Goal: Task Accomplishment & Management: Manage account settings

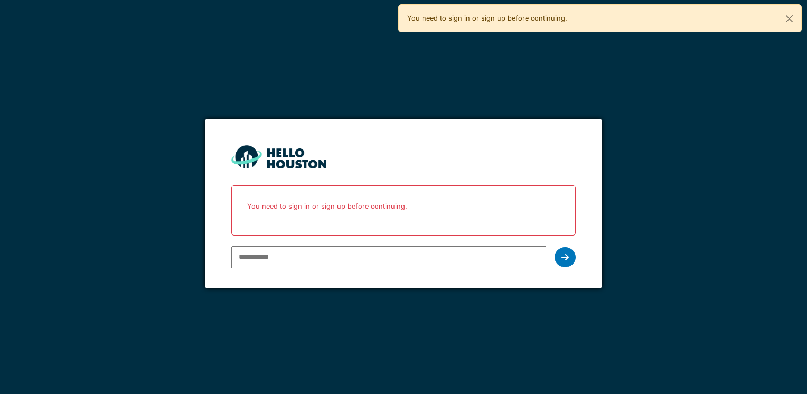
click at [515, 253] on input "email" at bounding box center [388, 257] width 314 height 22
type input "**********"
click at [566, 257] on icon at bounding box center [565, 257] width 7 height 8
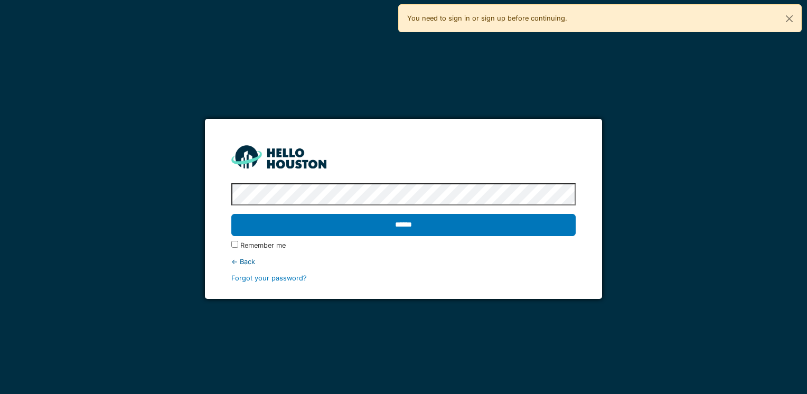
click at [254, 243] on label "Remember me" at bounding box center [262, 245] width 45 height 10
click at [231, 214] on input "******" at bounding box center [403, 225] width 344 height 22
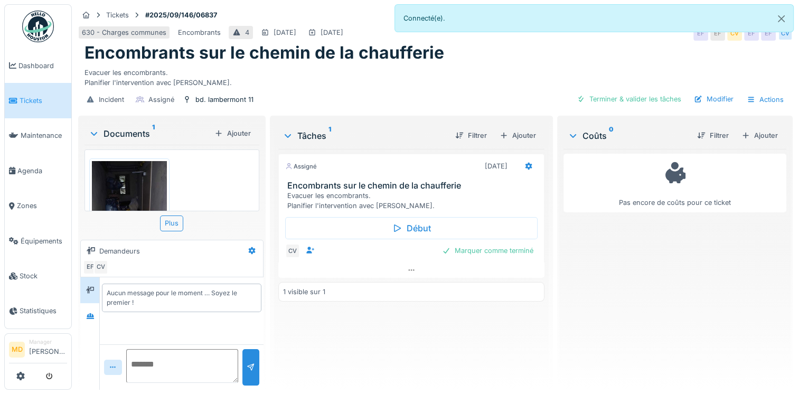
click at [127, 187] on img at bounding box center [129, 242] width 75 height 163
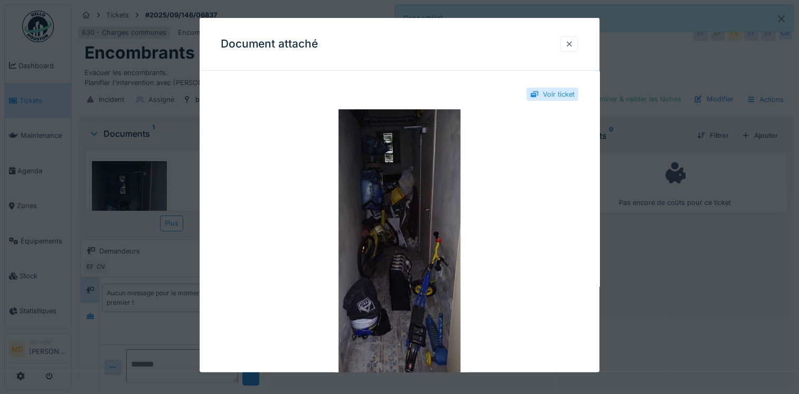
click at [574, 45] on div at bounding box center [569, 44] width 8 height 10
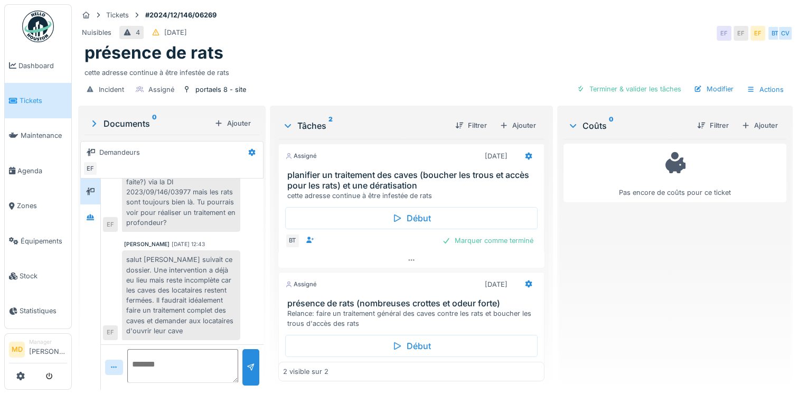
scroll to position [87, 0]
drag, startPoint x: 26, startPoint y: 200, endPoint x: 40, endPoint y: 184, distance: 20.6
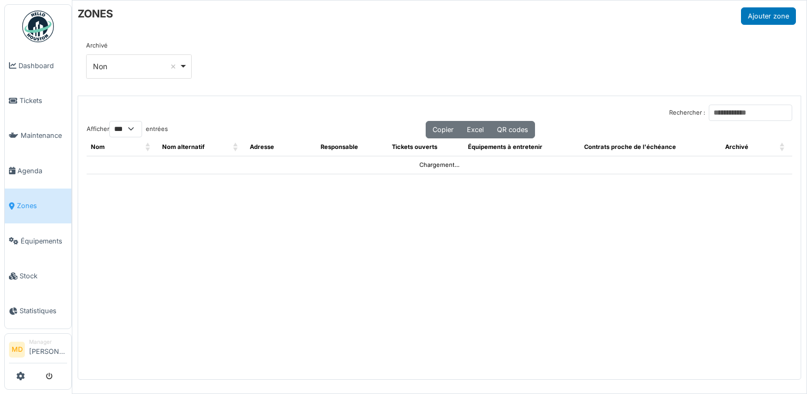
select select "***"
click at [713, 108] on input "Rechercher :" at bounding box center [750, 113] width 83 height 16
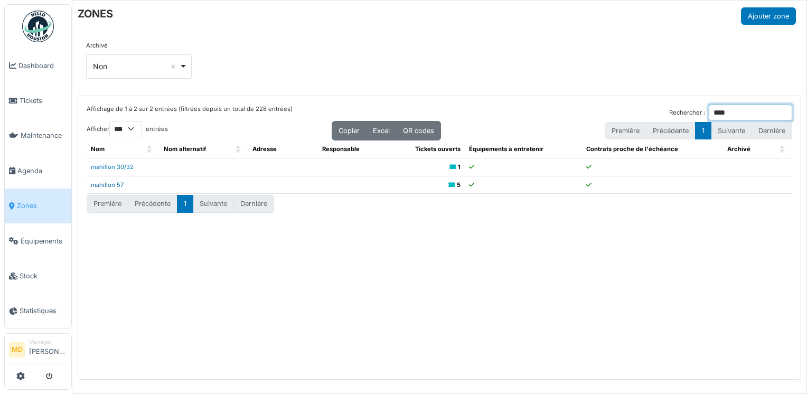
type input "****"
click at [112, 184] on link "mahillon 57" at bounding box center [107, 184] width 33 height 7
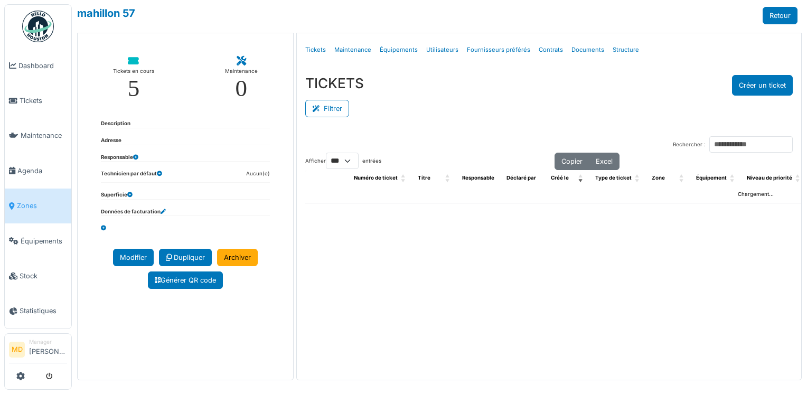
select select "***"
drag, startPoint x: 0, startPoint y: 0, endPoint x: 613, endPoint y: 52, distance: 615.1
click at [613, 52] on link "Structure" at bounding box center [626, 50] width 35 height 25
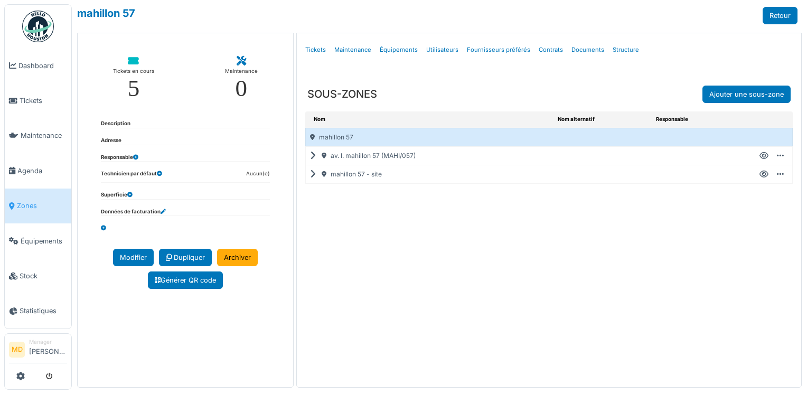
click at [311, 156] on icon at bounding box center [315, 156] width 10 height 1
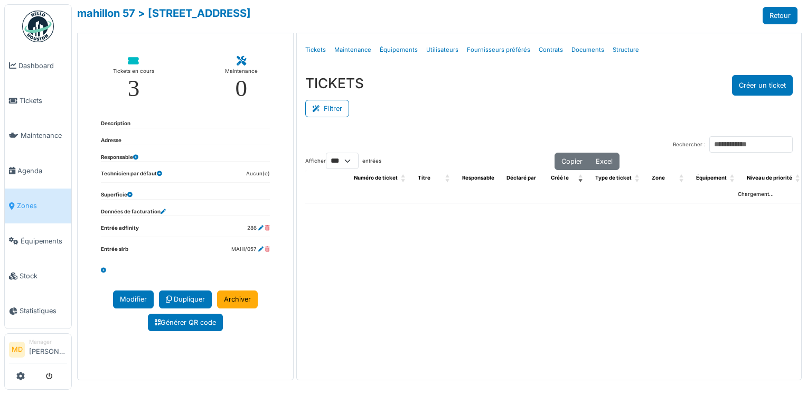
select select "***"
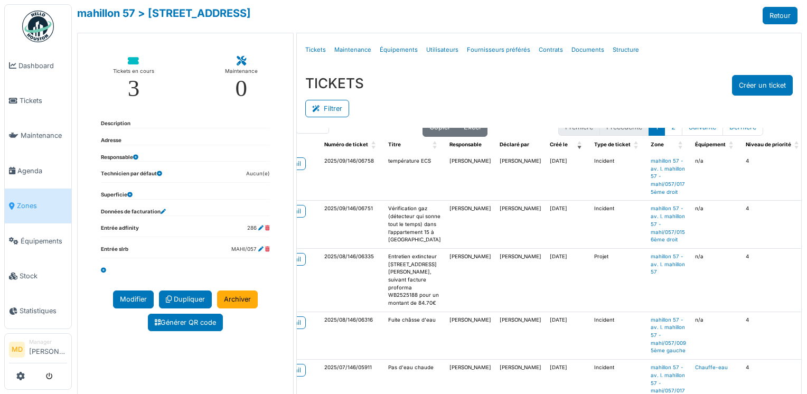
scroll to position [53, 30]
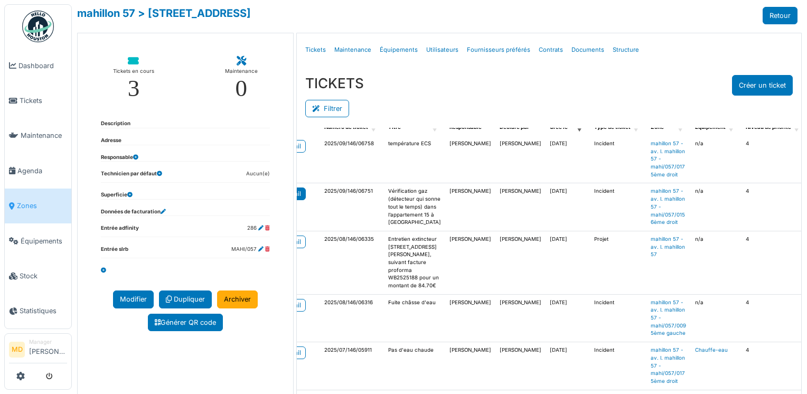
click at [299, 191] on link "detail" at bounding box center [293, 194] width 26 height 13
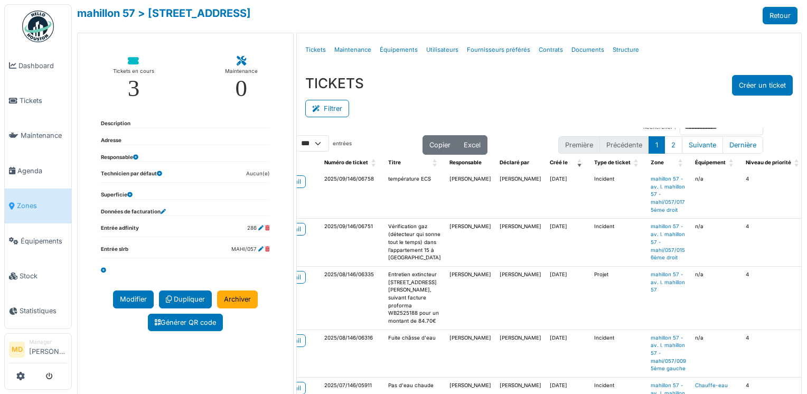
scroll to position [0, 30]
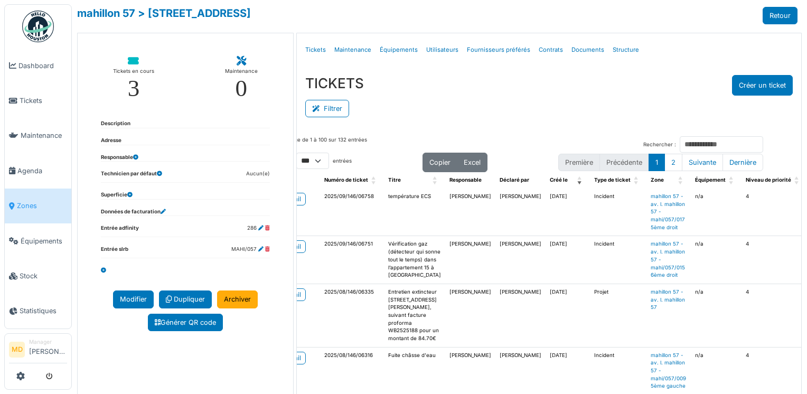
click at [237, 381] on div "Tickets en cours 3 Maintenance 0 Description Adresse Responsable Technicien par…" at bounding box center [185, 223] width 217 height 380
click at [294, 198] on div "detail" at bounding box center [293, 199] width 16 height 10
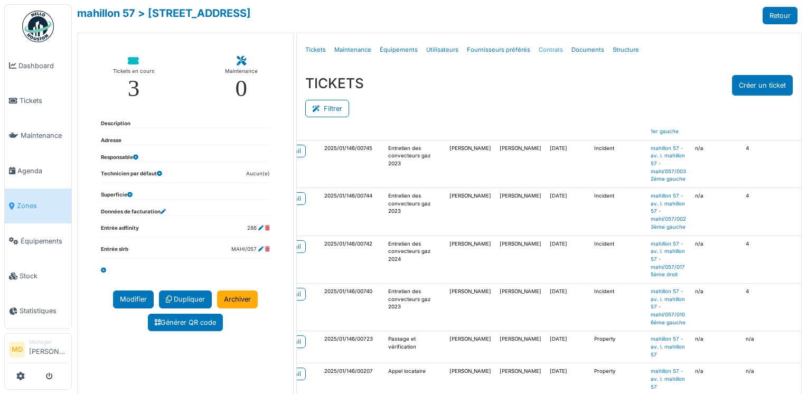
scroll to position [1110, 30]
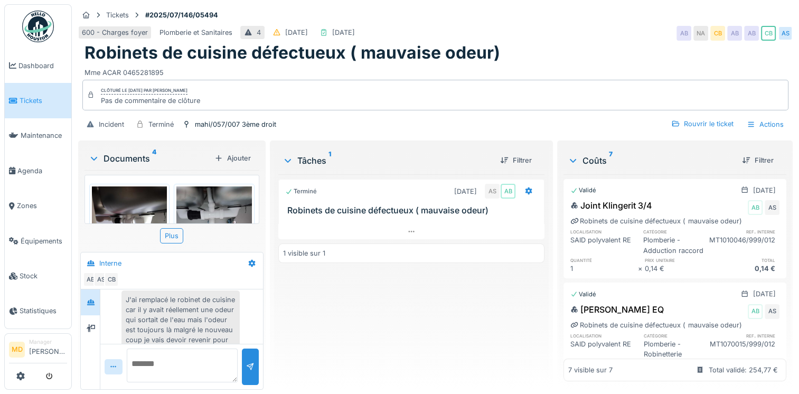
scroll to position [85, 0]
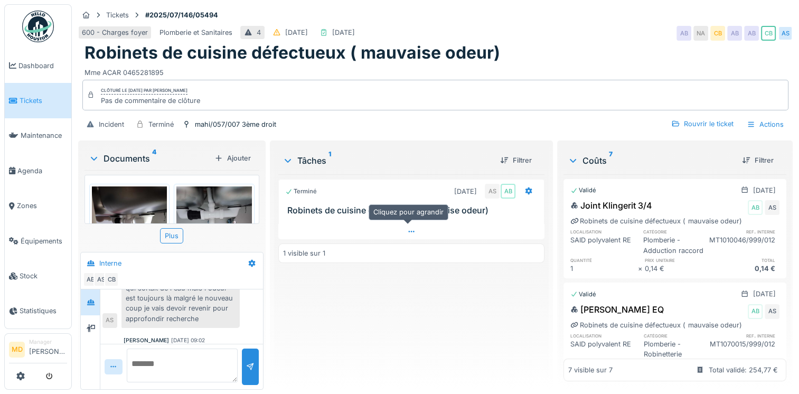
click at [401, 224] on div at bounding box center [411, 231] width 266 height 15
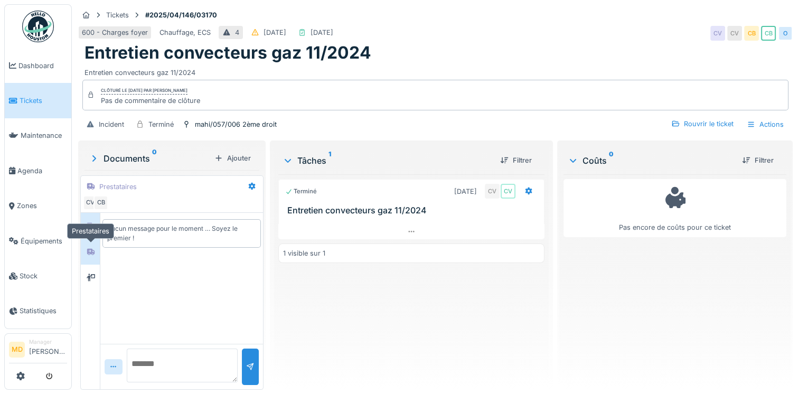
click at [91, 251] on icon at bounding box center [90, 252] width 7 height 6
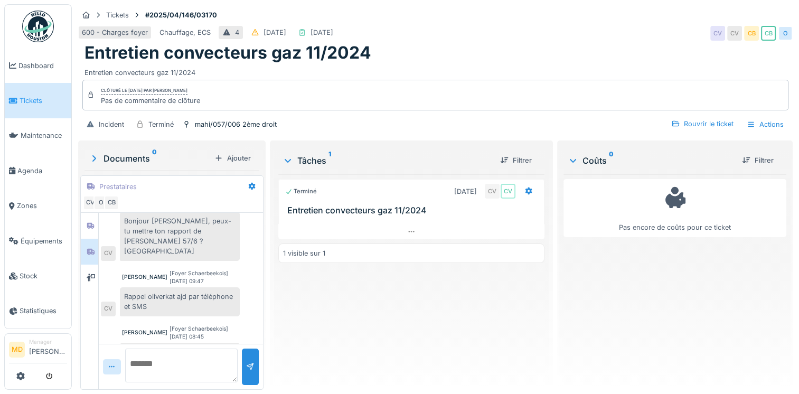
click at [99, 278] on div "Charlotte Verstappen [Foyer Schaerbeekois] 17/04/2025 10:03 Bonjour Olivier, pe…" at bounding box center [181, 259] width 164 height 215
click at [94, 277] on icon at bounding box center [91, 277] width 8 height 7
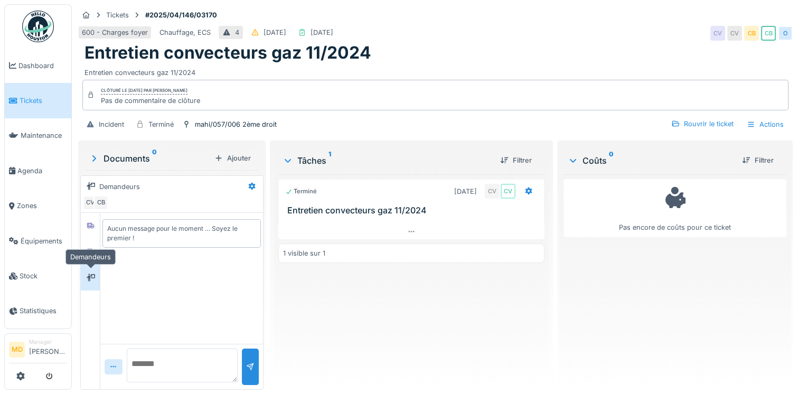
scroll to position [0, 0]
click at [87, 229] on div at bounding box center [91, 226] width 8 height 10
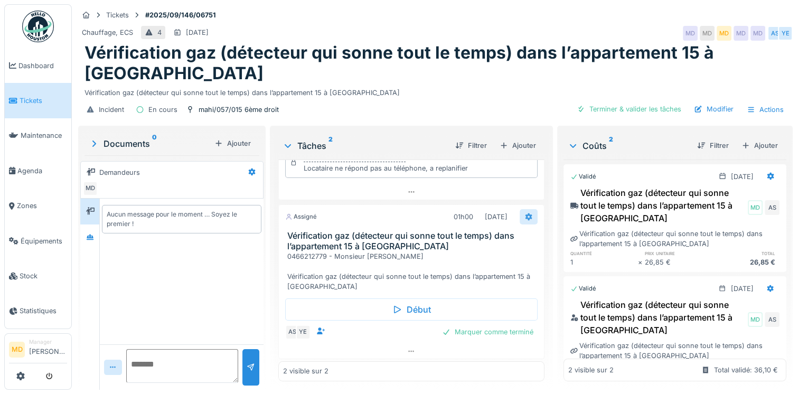
scroll to position [8, 0]
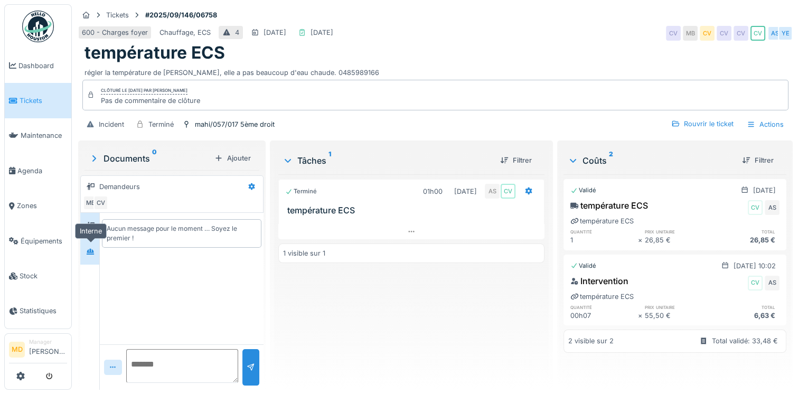
click at [97, 254] on div at bounding box center [90, 251] width 16 height 13
